Goal: Find specific page/section: Find specific page/section

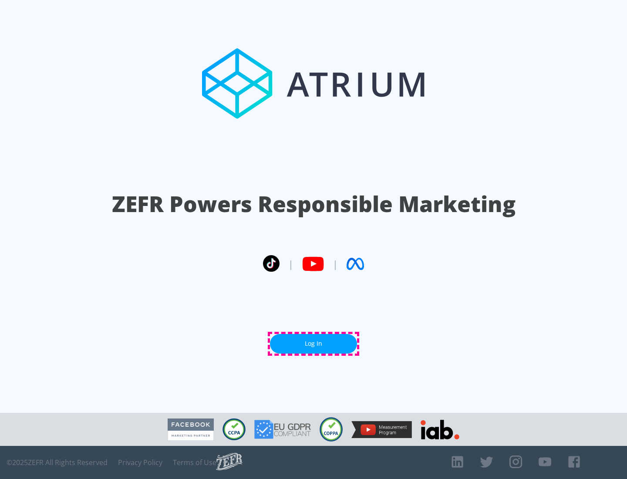
click at [313, 343] on link "Log In" at bounding box center [313, 344] width 87 height 20
